Goal: Check status

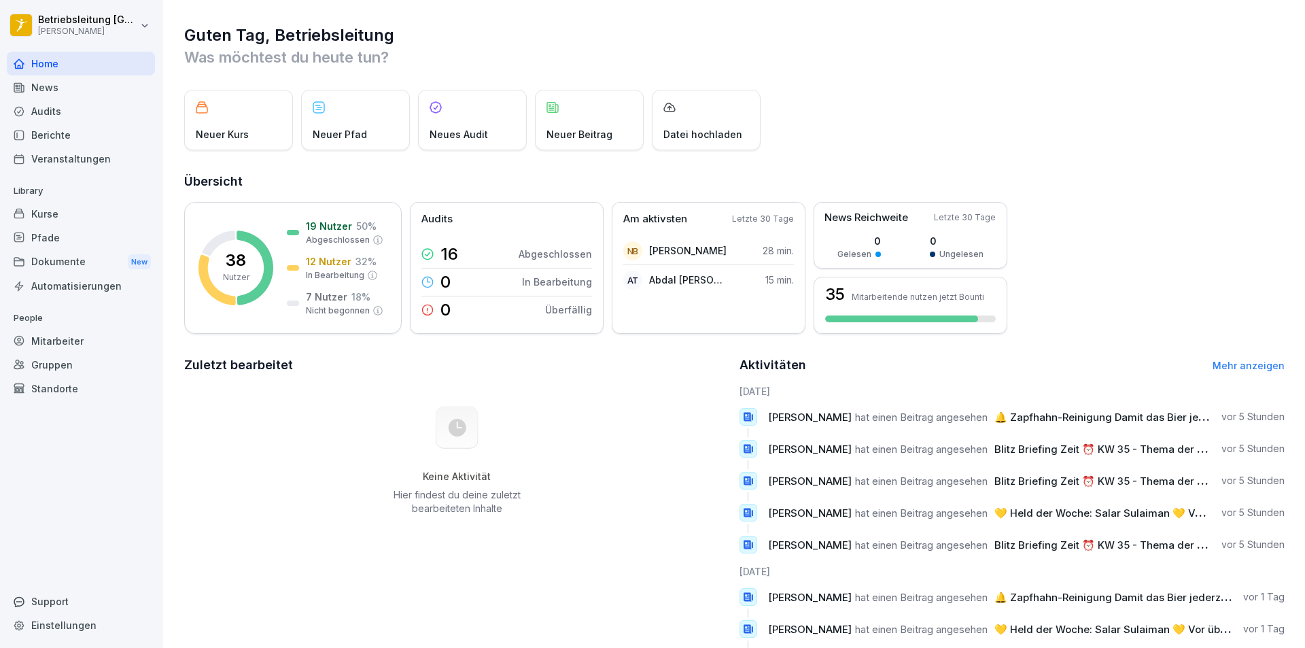
click at [99, 339] on div "Mitarbeiter" at bounding box center [81, 341] width 148 height 24
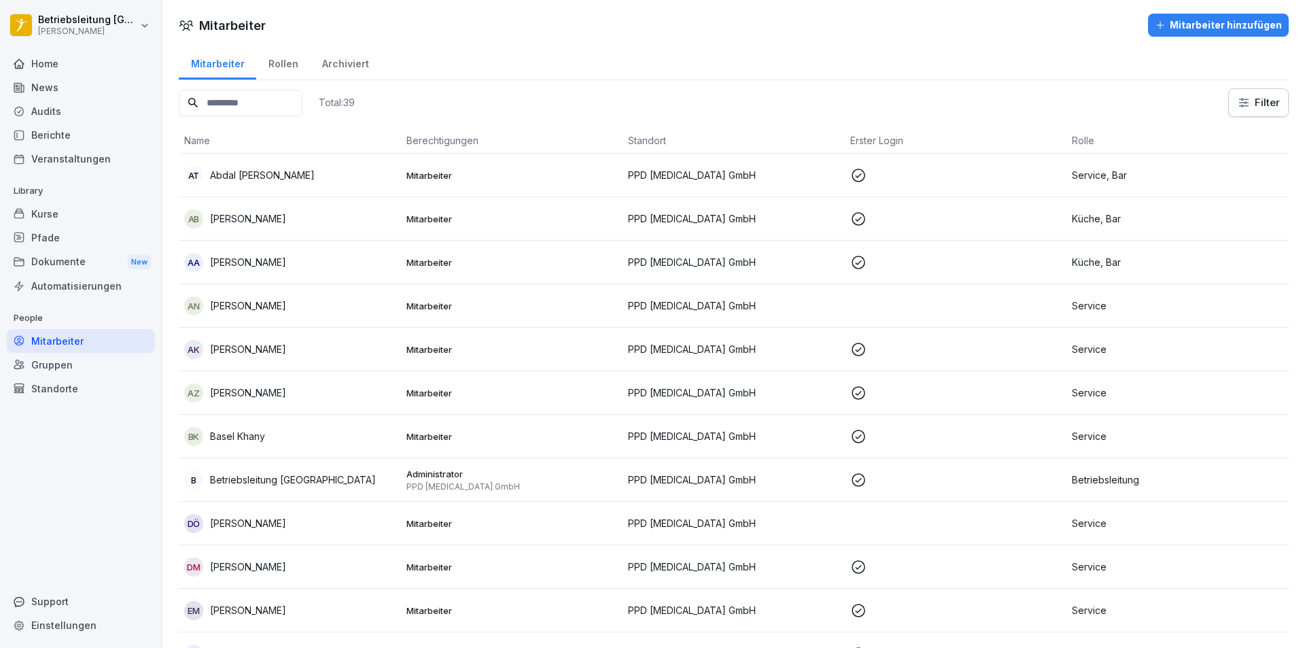
click at [243, 172] on p "Abdal [PERSON_NAME]" at bounding box center [262, 175] width 105 height 14
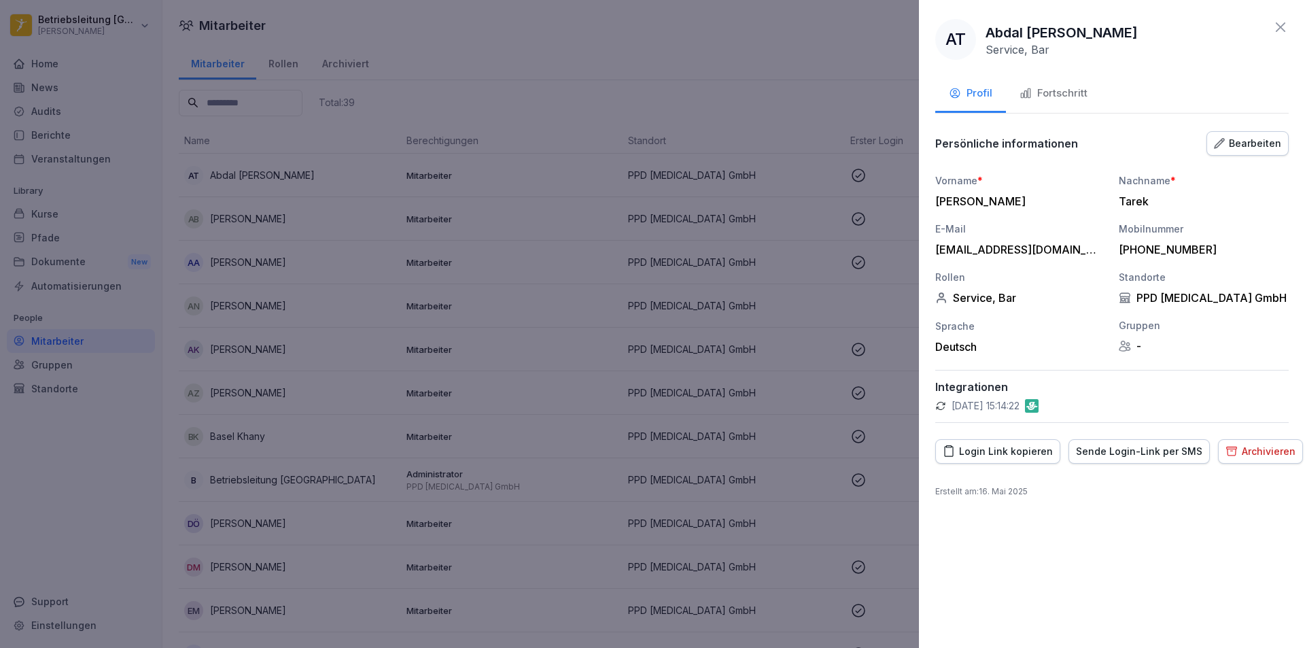
click at [251, 175] on div at bounding box center [652, 324] width 1305 height 648
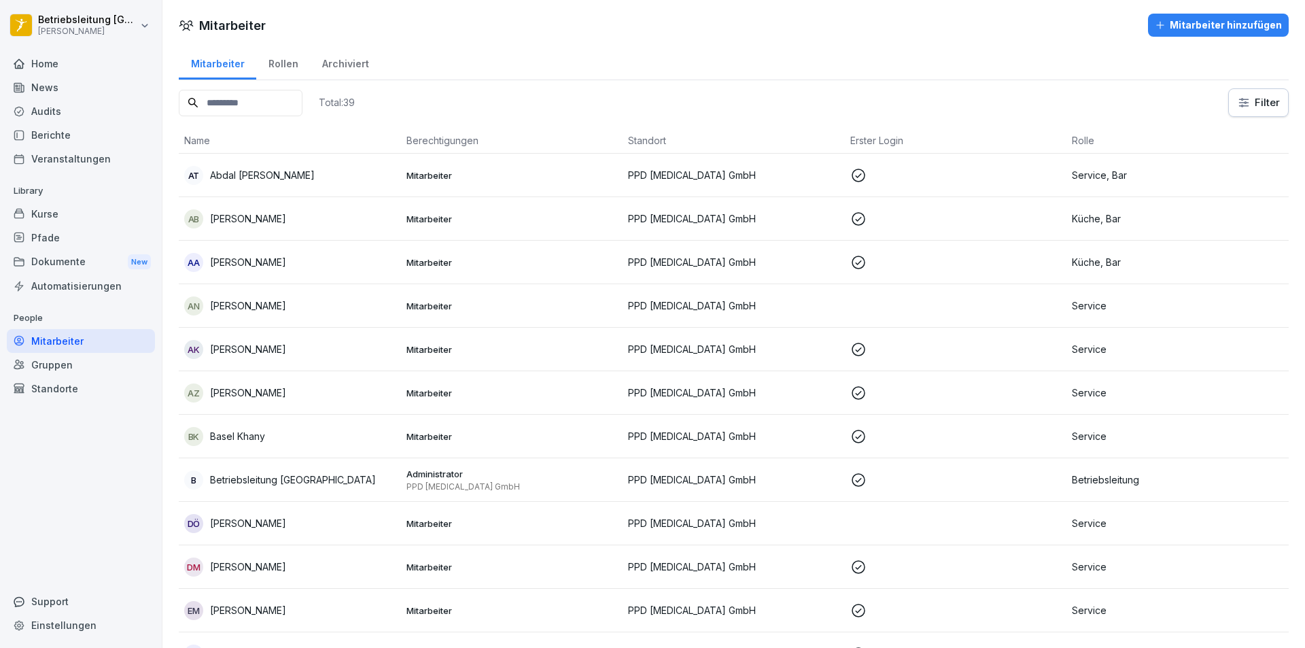
click at [255, 172] on p "Abdal [PERSON_NAME]" at bounding box center [262, 175] width 105 height 14
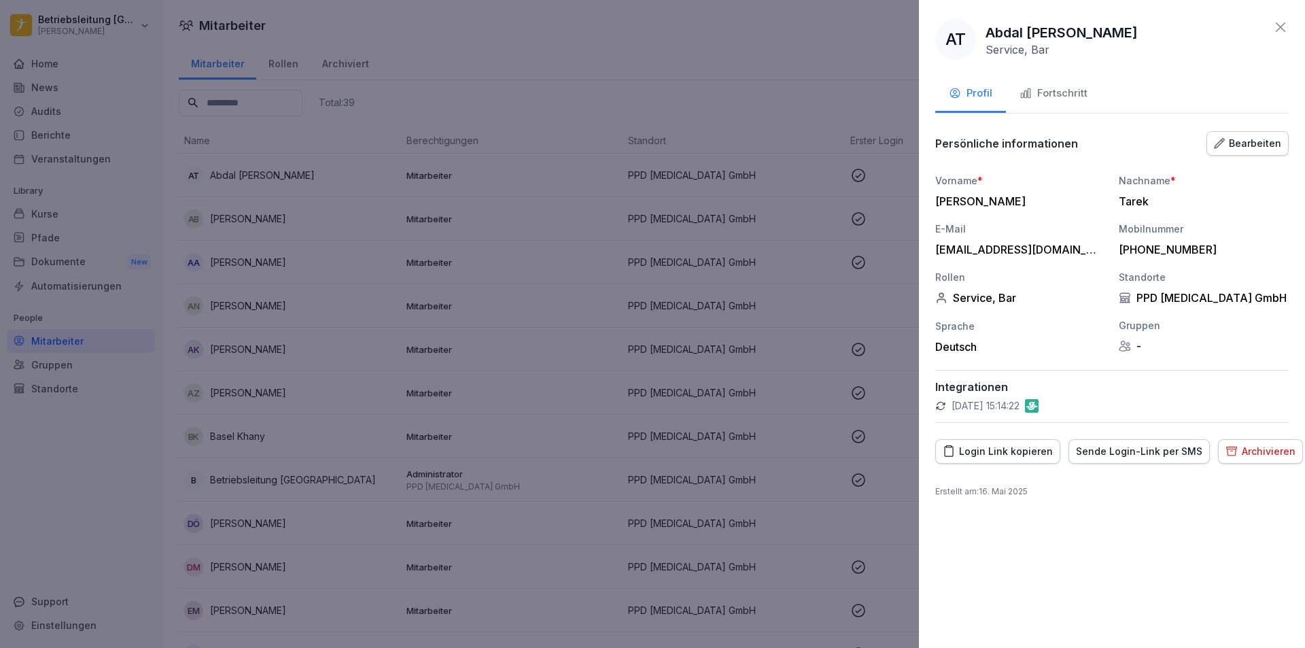
click at [1055, 92] on div "Fortschritt" at bounding box center [1053, 94] width 68 height 16
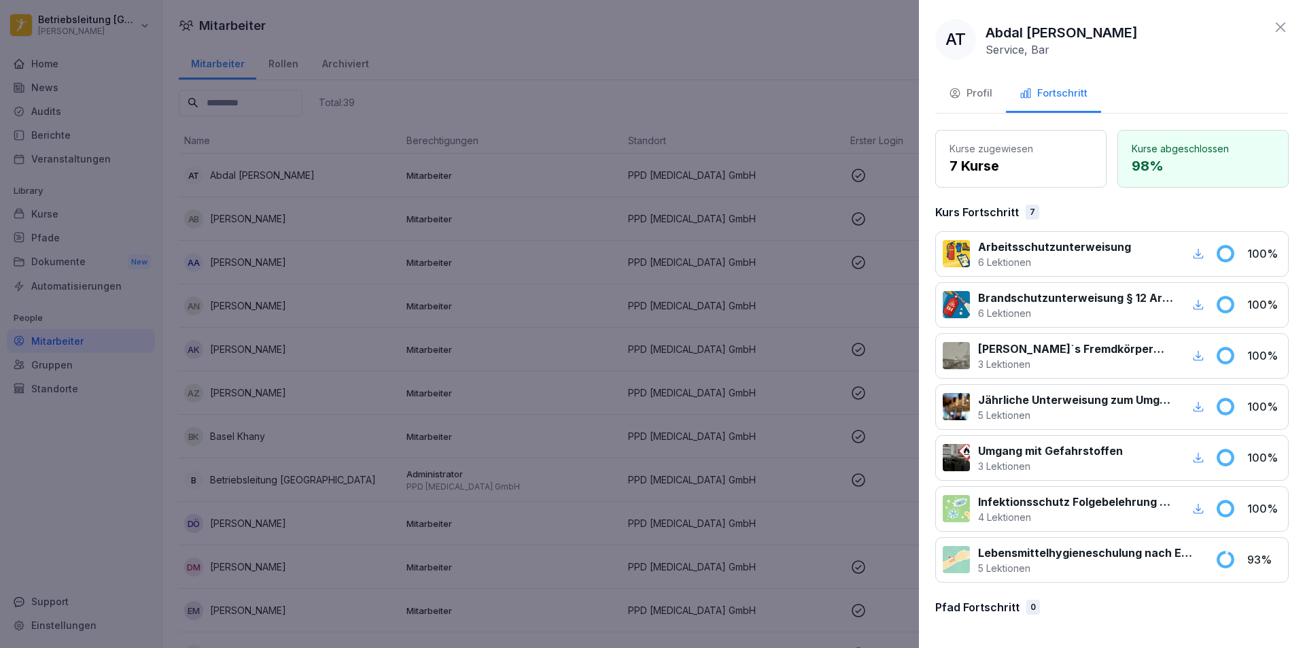
click at [332, 154] on div at bounding box center [652, 324] width 1305 height 648
